Goal: Information Seeking & Learning: Learn about a topic

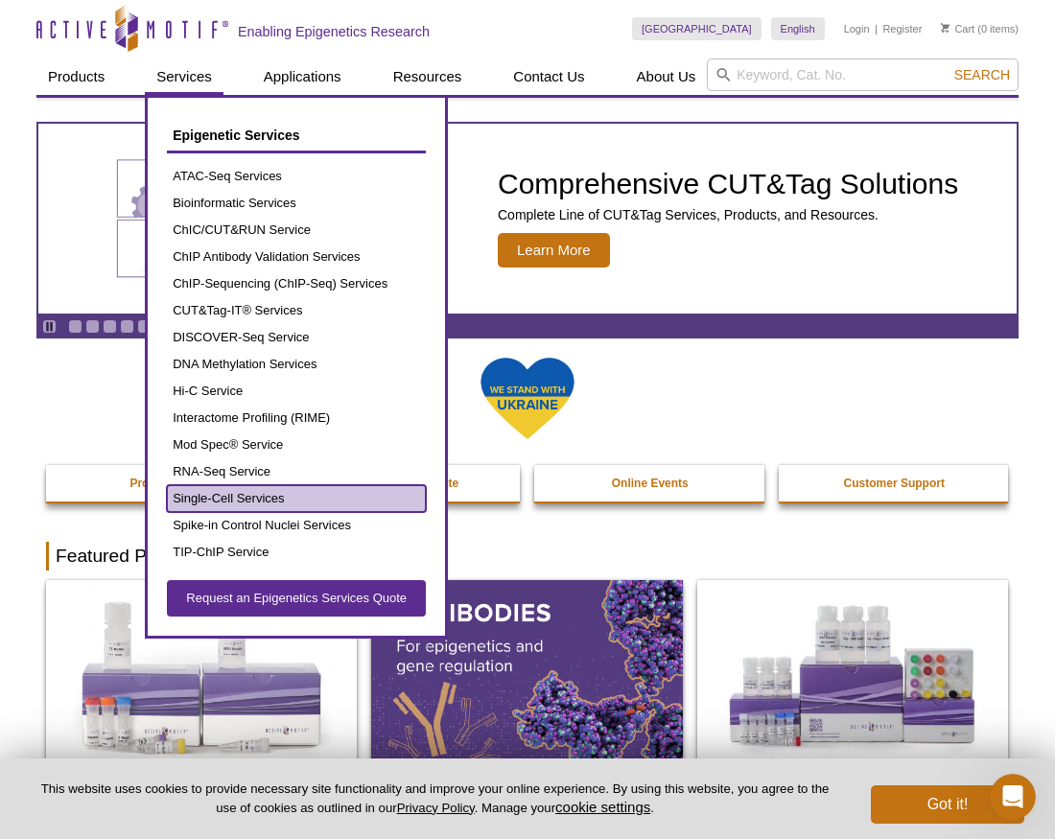
click at [341, 500] on link "Single-Cell Services" at bounding box center [296, 498] width 259 height 27
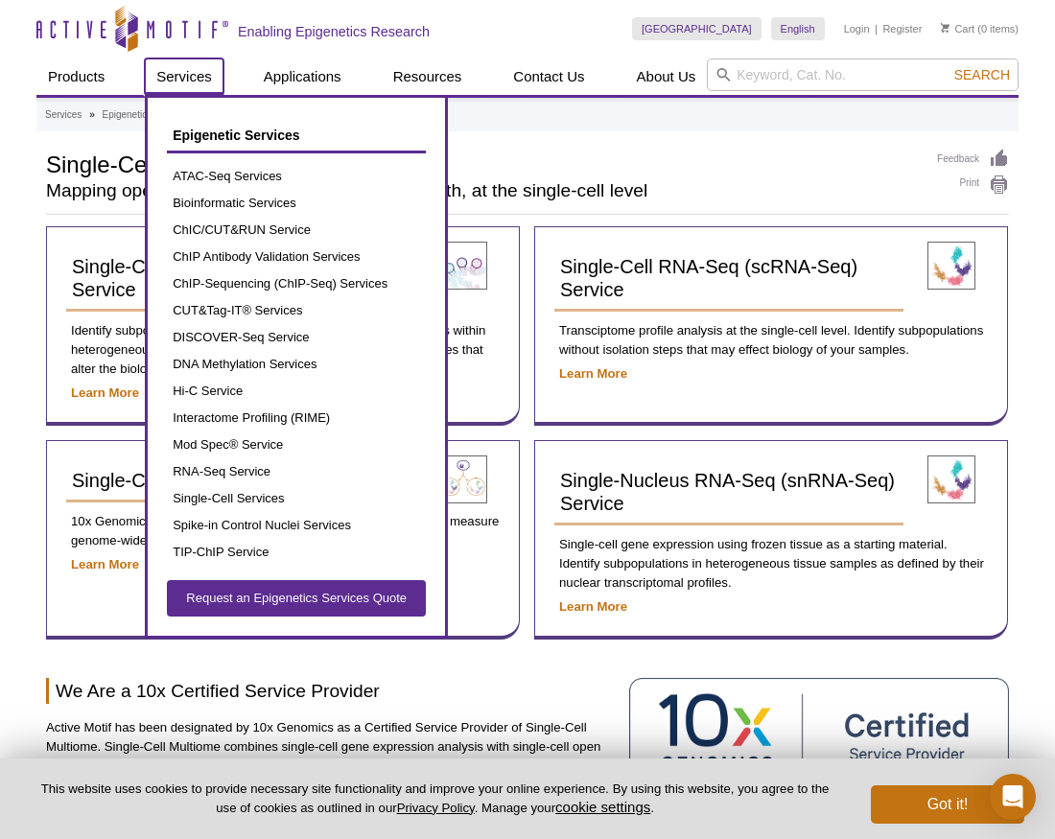
click at [178, 75] on link "Services" at bounding box center [184, 76] width 79 height 36
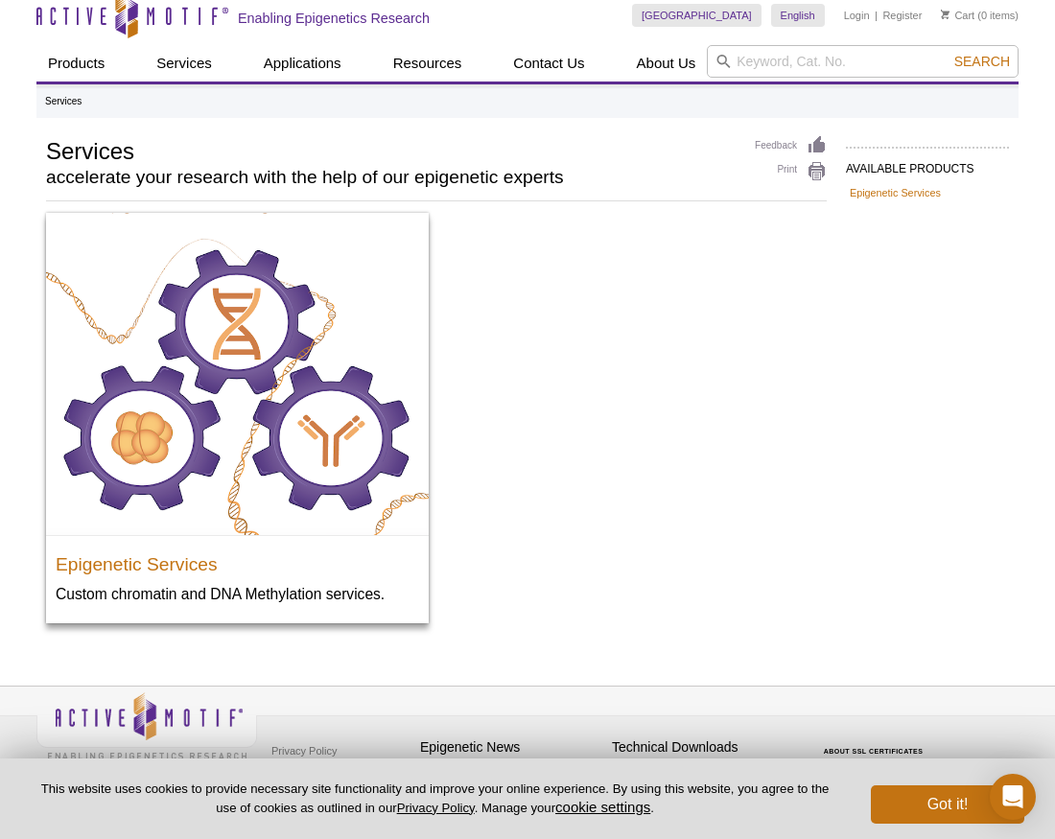
scroll to position [28, 0]
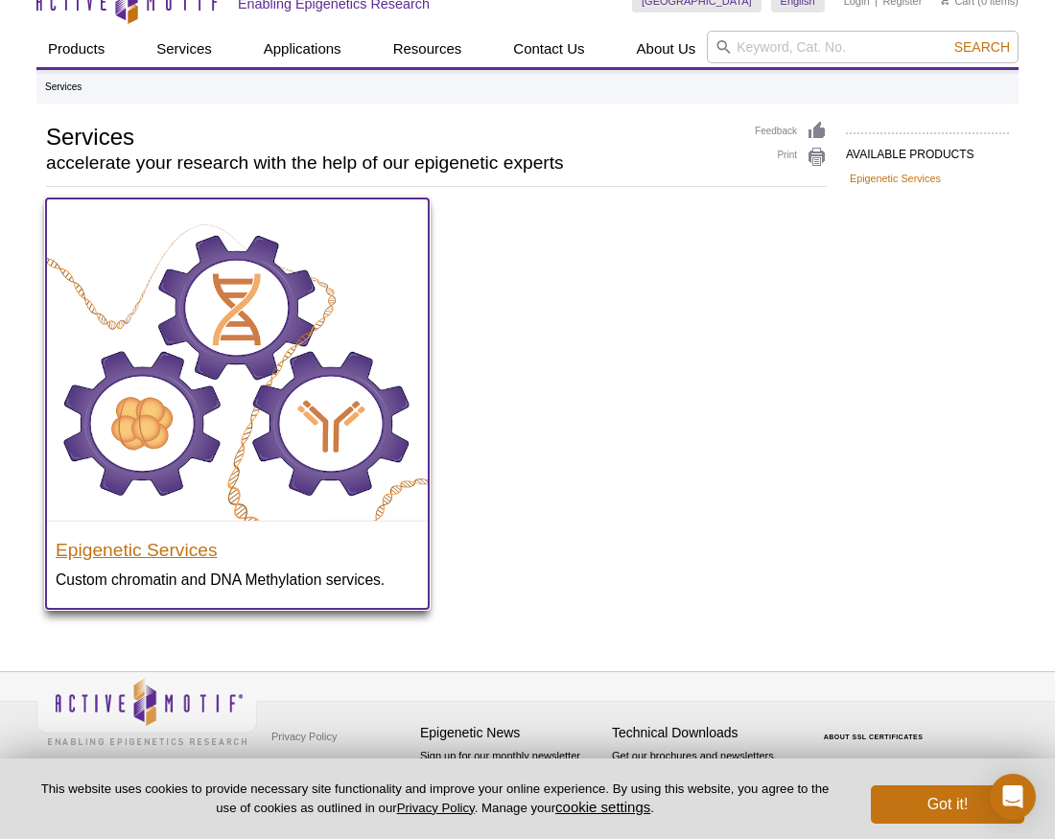
click at [177, 558] on h3 "Epigenetic Services" at bounding box center [237, 545] width 363 height 29
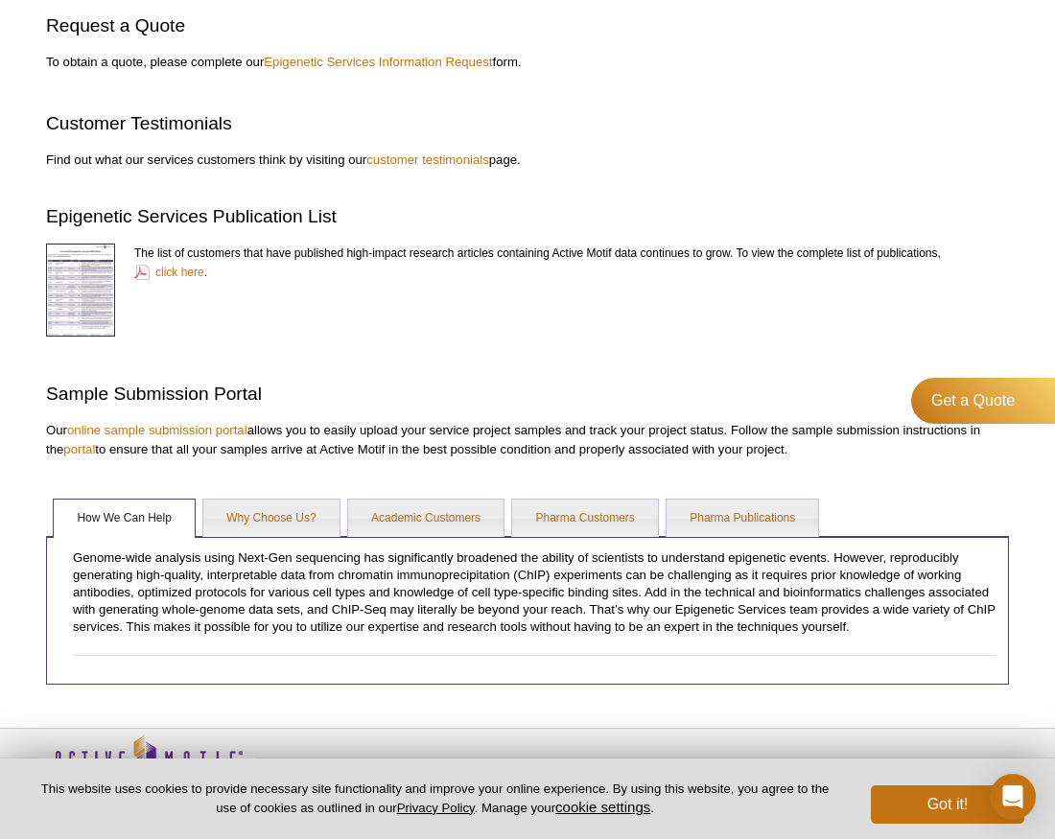
scroll to position [1966, 0]
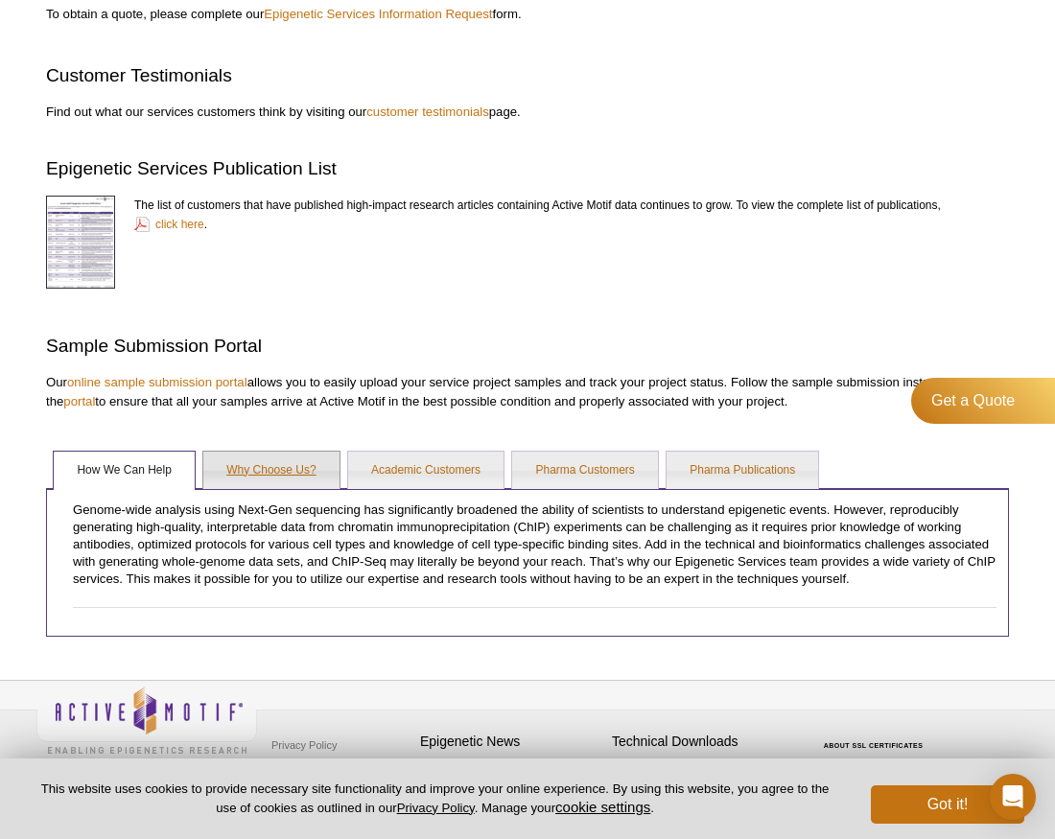
click at [307, 459] on link "Why Choose Us?" at bounding box center [270, 471] width 135 height 38
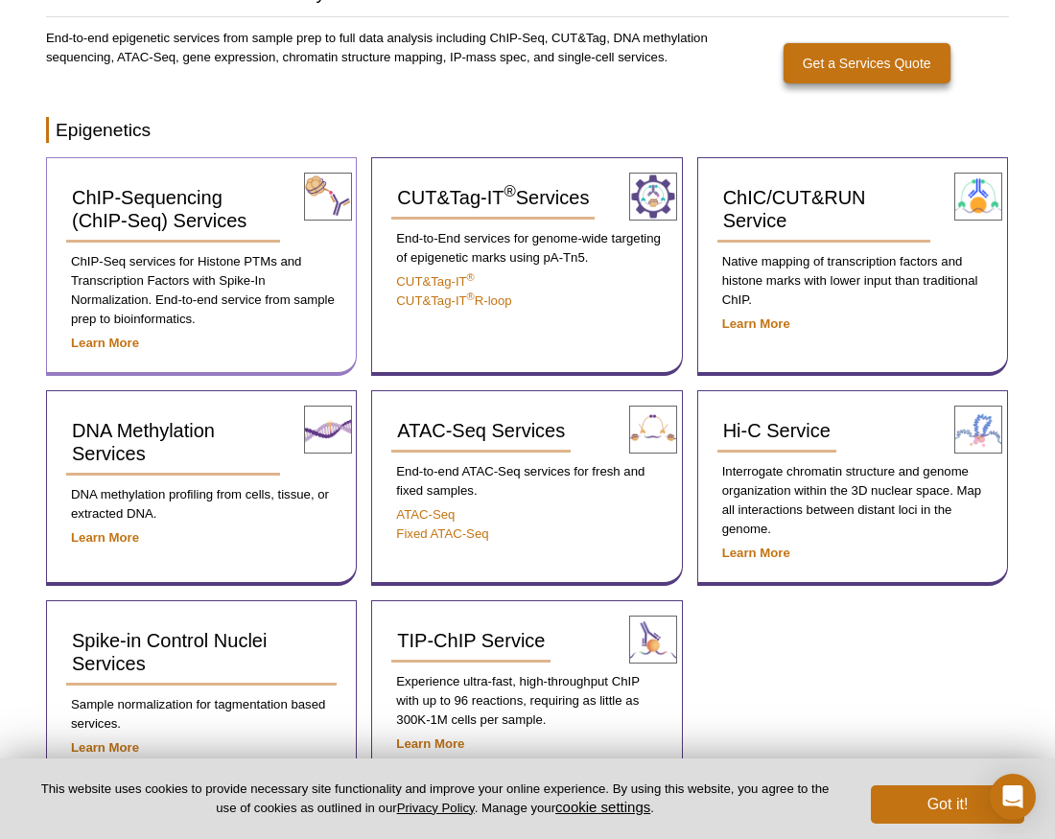
scroll to position [0, 0]
